Goal: Information Seeking & Learning: Learn about a topic

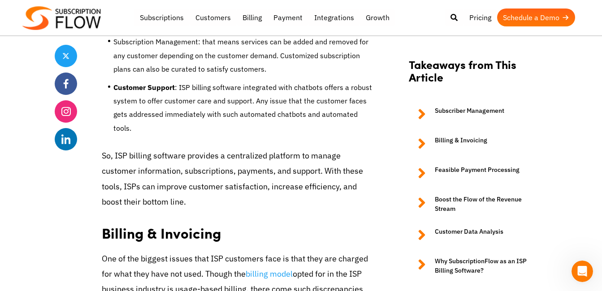
scroll to position [878, 0]
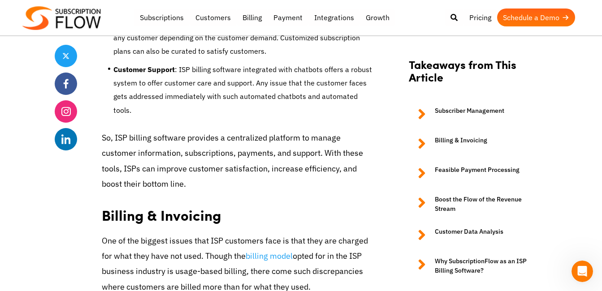
click at [453, 114] on link "Subscriber Management" at bounding box center [473, 114] width 130 height 16
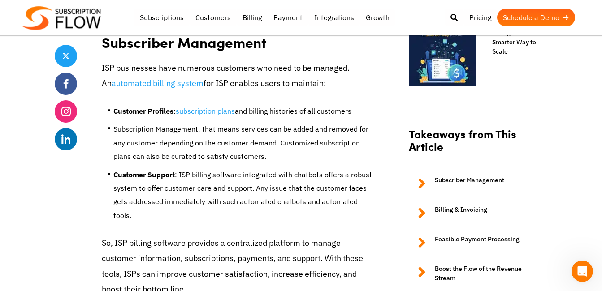
scroll to position [771, 0]
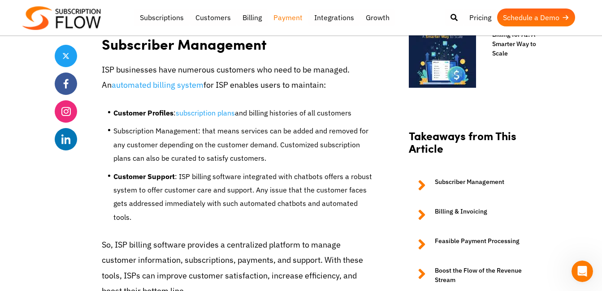
click at [286, 14] on link "Payment" at bounding box center [287, 18] width 41 height 18
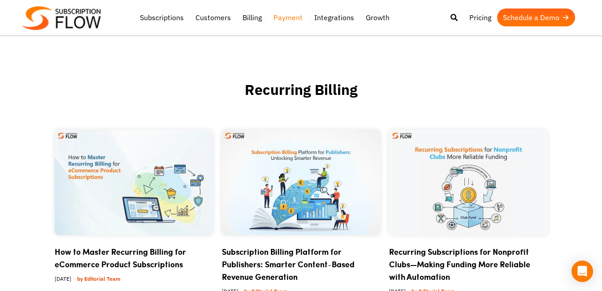
click at [148, 178] on img at bounding box center [134, 182] width 158 height 105
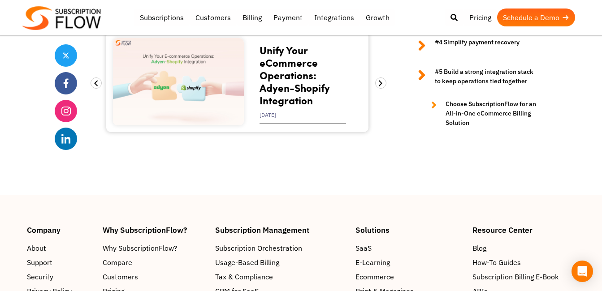
scroll to position [3530, 0]
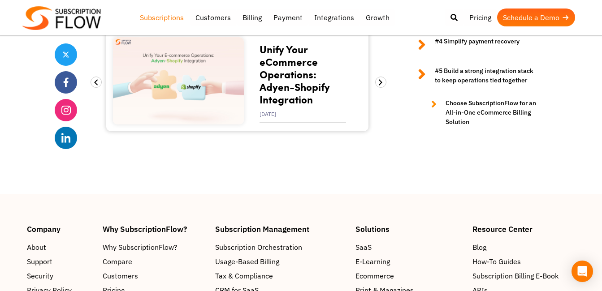
click at [174, 19] on link "Subscriptions" at bounding box center [162, 18] width 56 height 18
